Goal: Find specific page/section: Find specific page/section

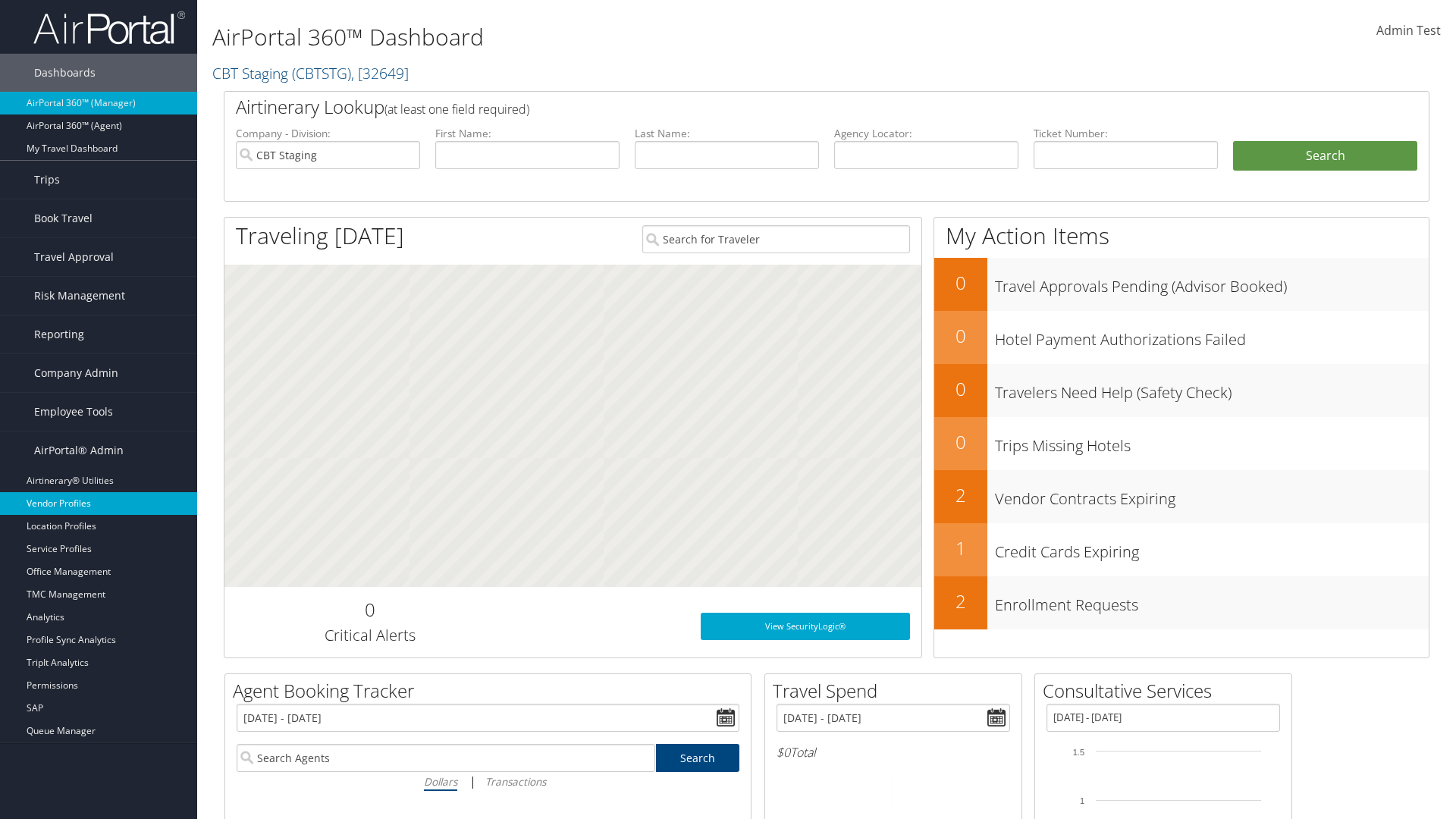
click at [99, 503] on link "Vendor Profiles" at bounding box center [99, 503] width 197 height 23
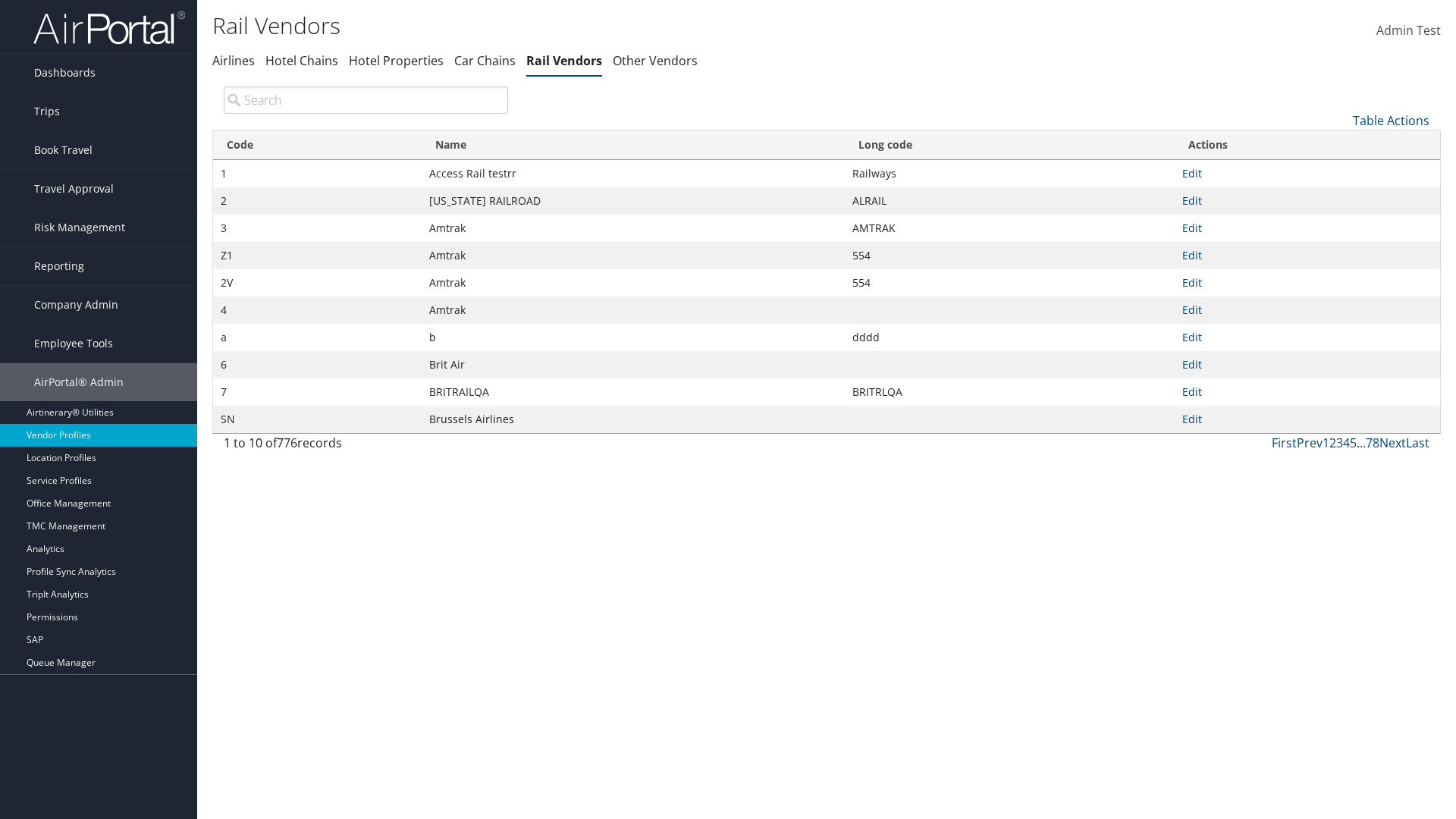
click at [633, 144] on th "Name" at bounding box center [633, 145] width 424 height 30
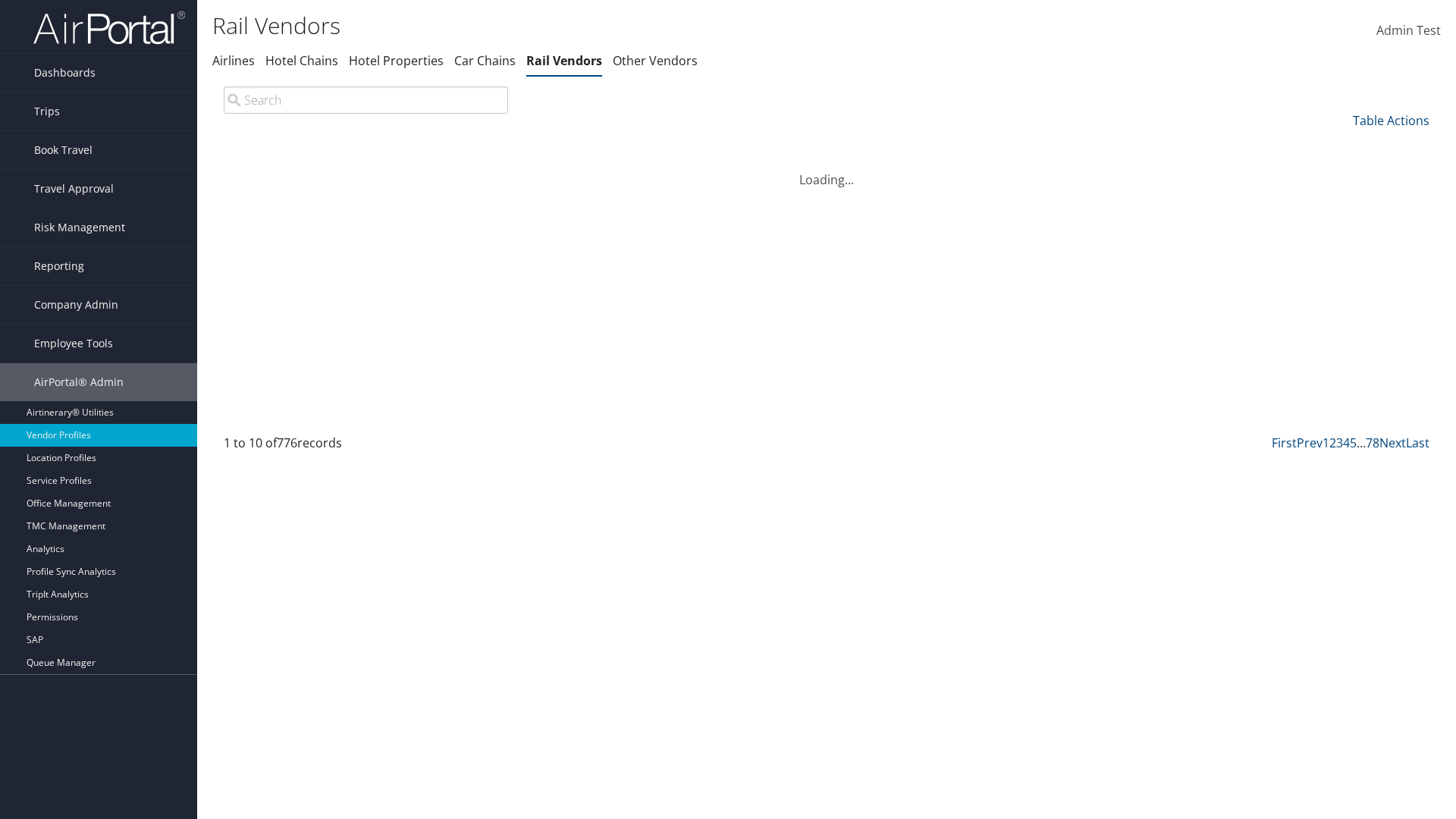
click at [1010, 144] on th "Long code" at bounding box center [1010, 145] width 330 height 30
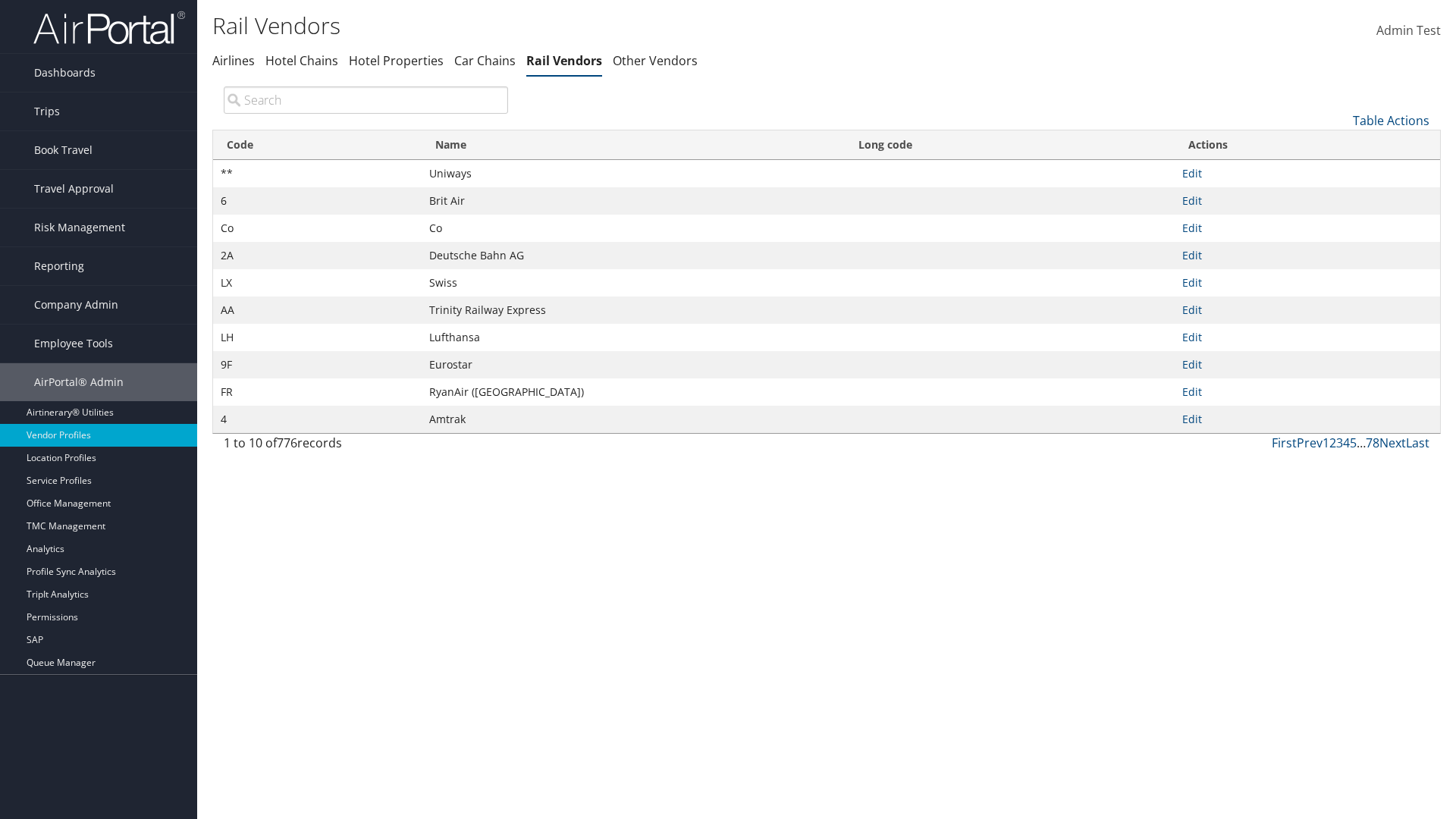
click at [1010, 144] on th "Long code" at bounding box center [1010, 145] width 330 height 30
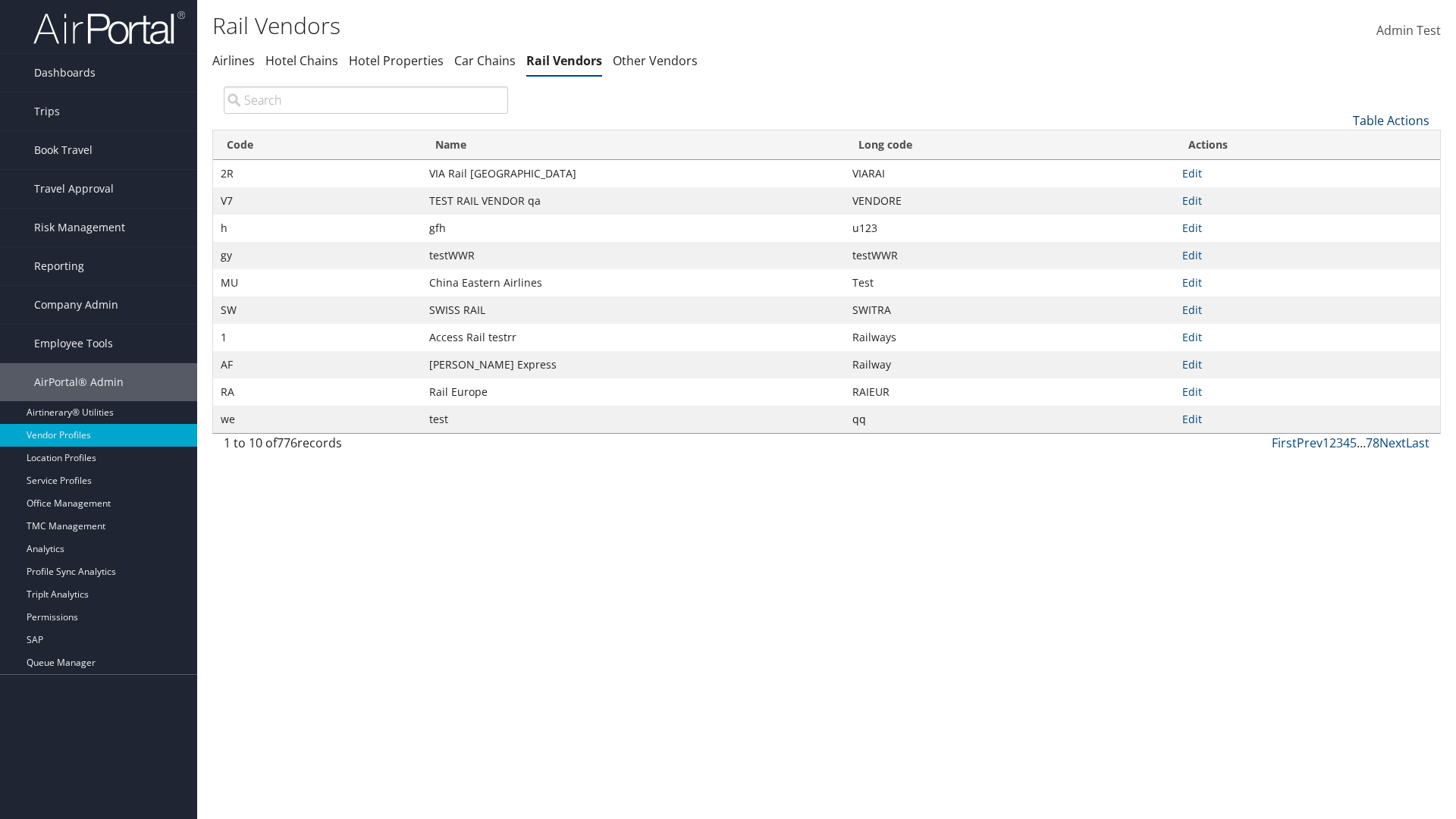
click at [1391, 120] on link "Table Actions" at bounding box center [1391, 121] width 77 height 17
click at [1340, 170] on link "25" at bounding box center [1340, 171] width 199 height 26
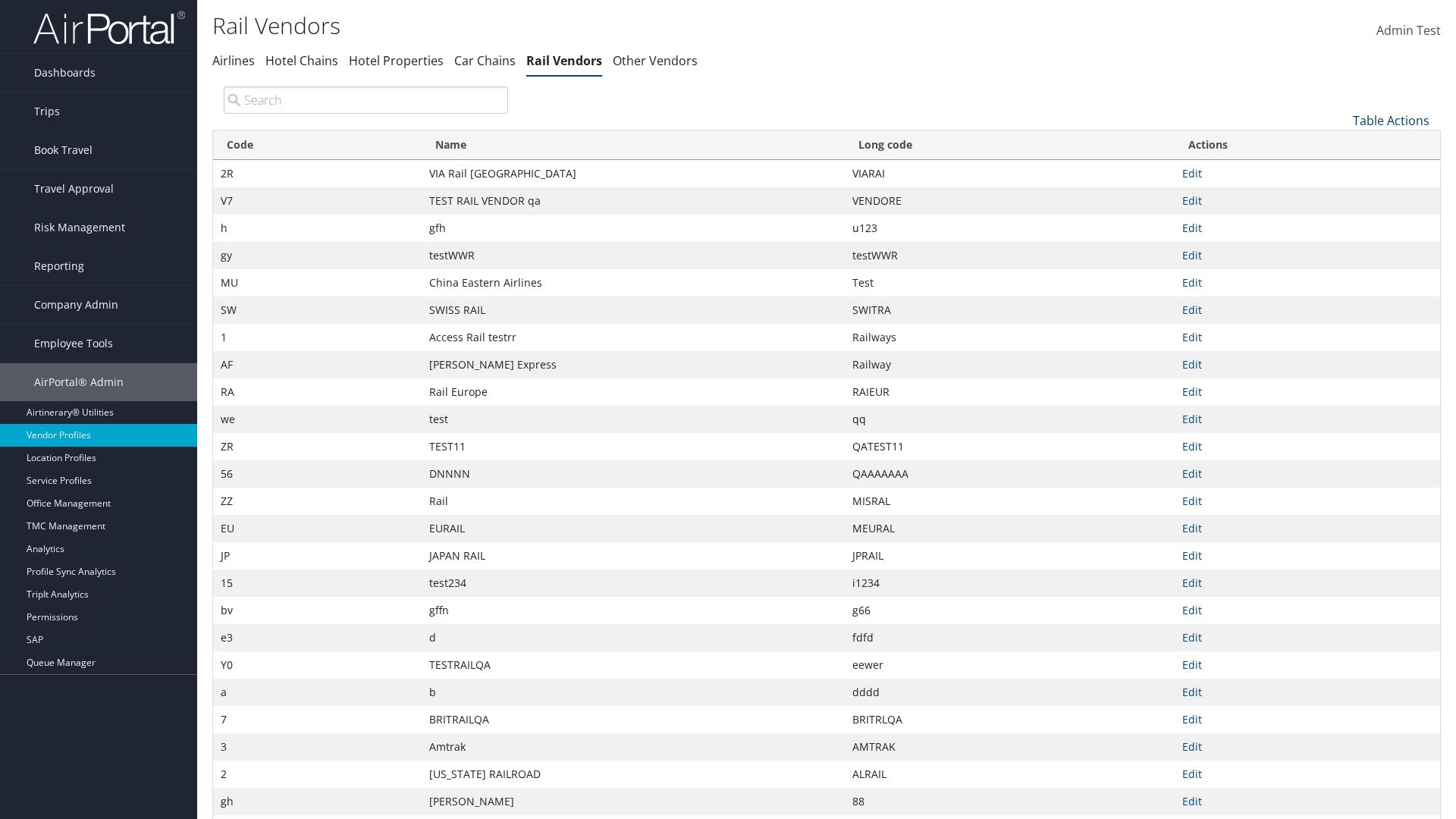
scroll to position [50, 0]
